Goal: Task Accomplishment & Management: Manage account settings

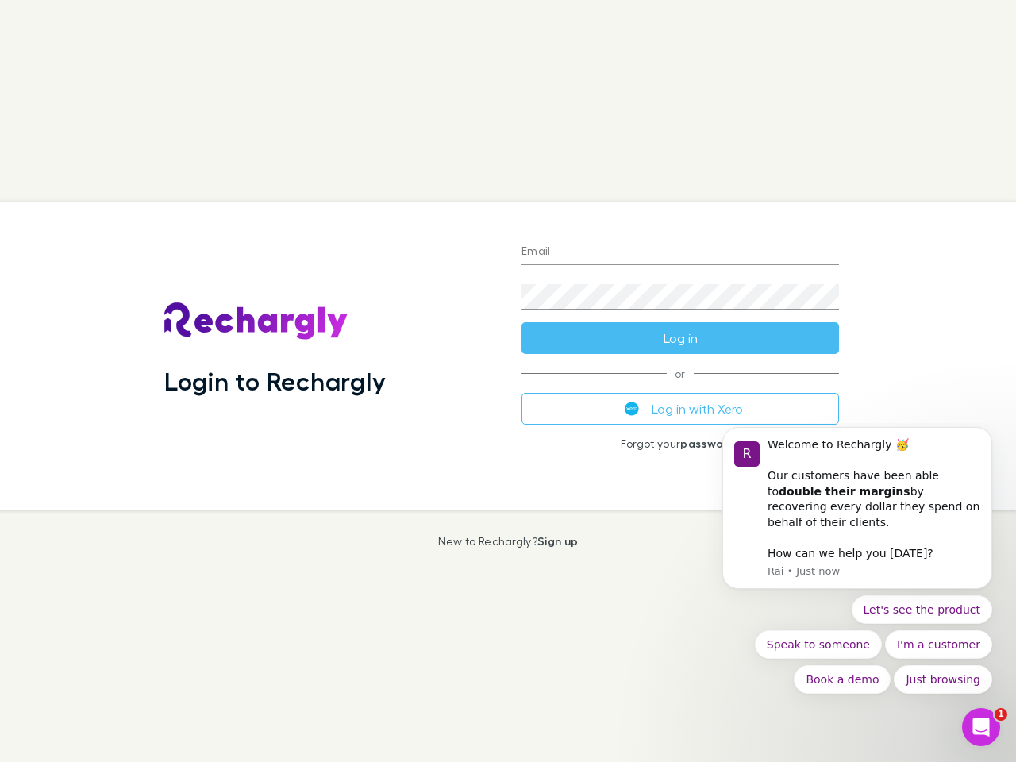
click at [508, 381] on div "Login to Rechargly" at bounding box center [330, 356] width 357 height 308
click at [681, 253] on input "Email" at bounding box center [681, 252] width 318 height 25
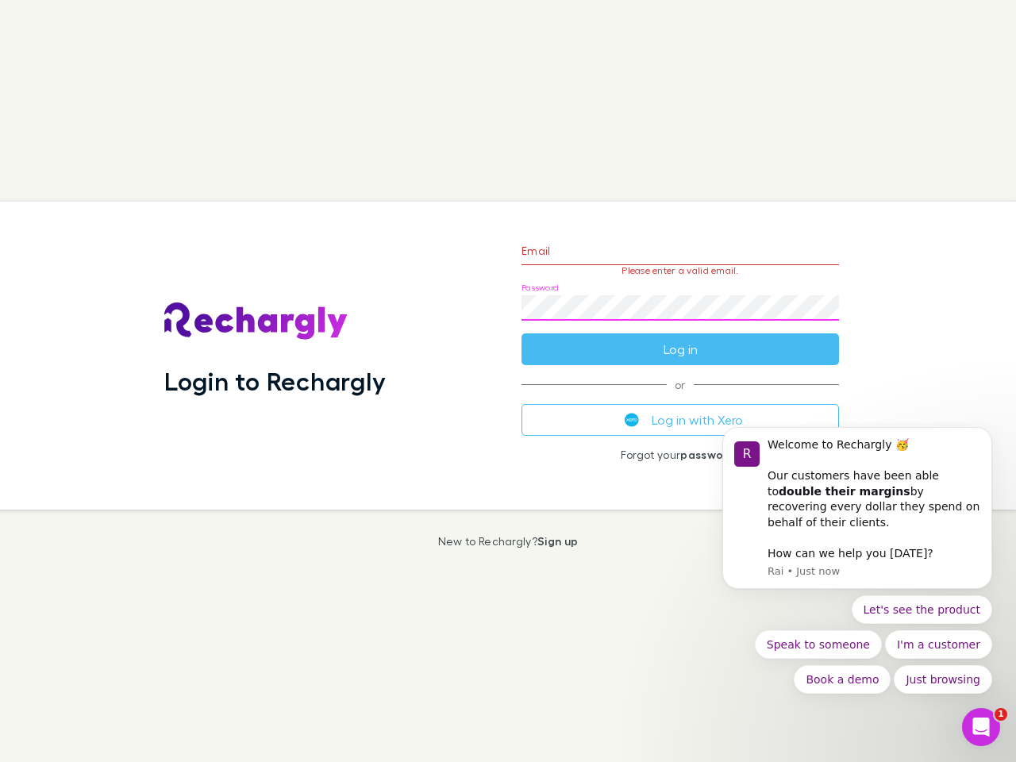
click at [681, 338] on form "Email Please enter a valid email. Password Log in" at bounding box center [681, 296] width 318 height 138
click at [681, 409] on div "Email Please enter a valid email. Password Log in or Log in with Xero Forgot yo…" at bounding box center [680, 356] width 343 height 308
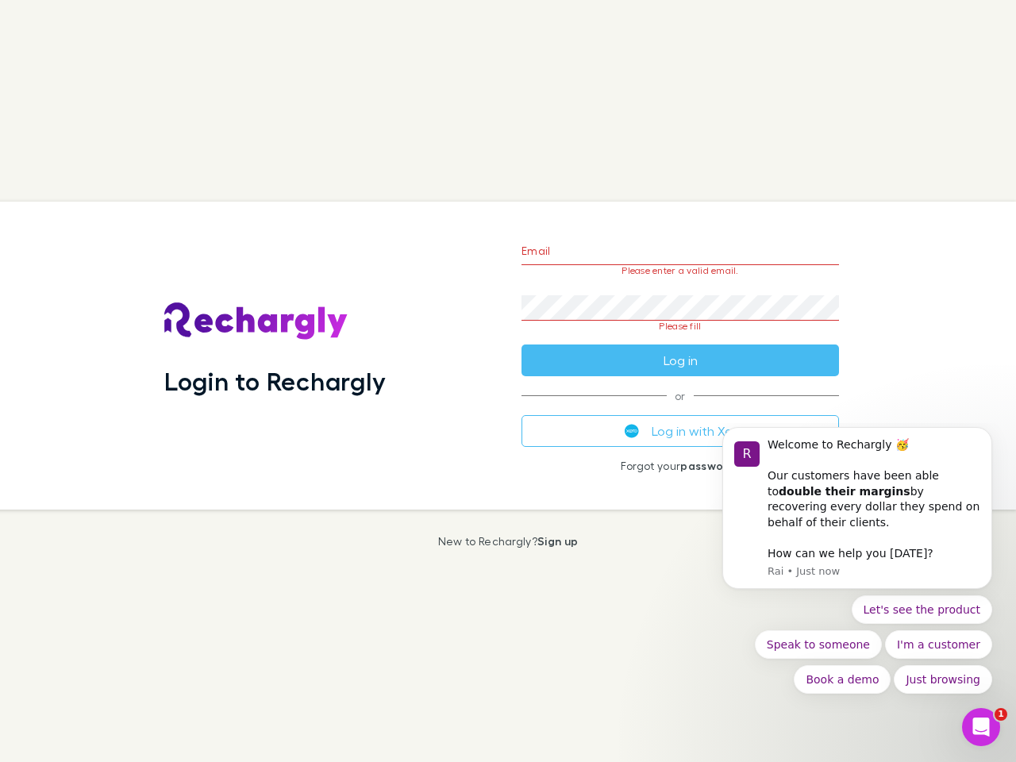
click at [858, 516] on div "Welcome to Rechargly 🥳 ​ Our customers have been able to double their margins b…" at bounding box center [874, 485] width 213 height 94
